Goal: Find specific page/section: Find specific page/section

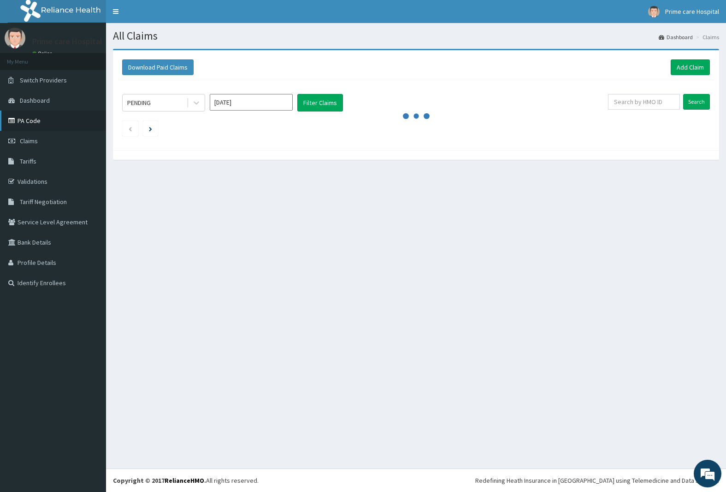
click at [13, 113] on link "PA Code" at bounding box center [53, 121] width 106 height 20
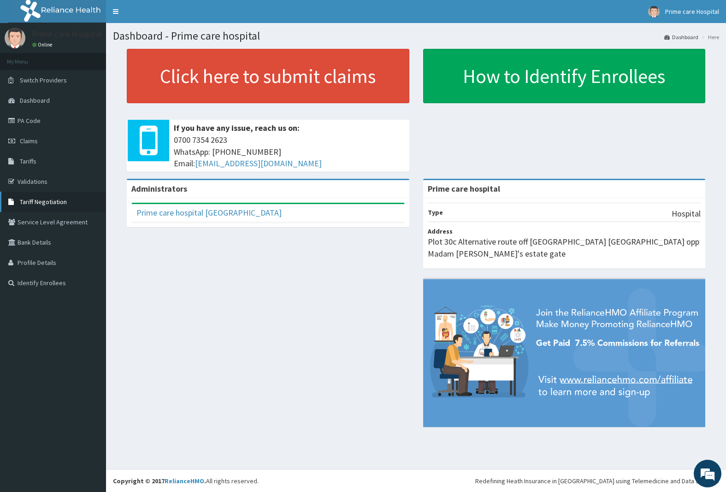
click at [47, 199] on span "Tariff Negotiation" at bounding box center [43, 202] width 47 height 8
